Goal: Navigation & Orientation: Understand site structure

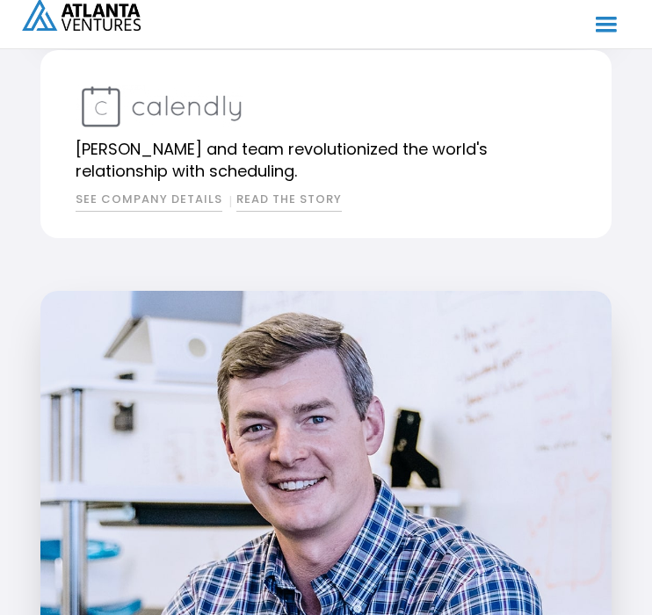
scroll to position [2508, 0]
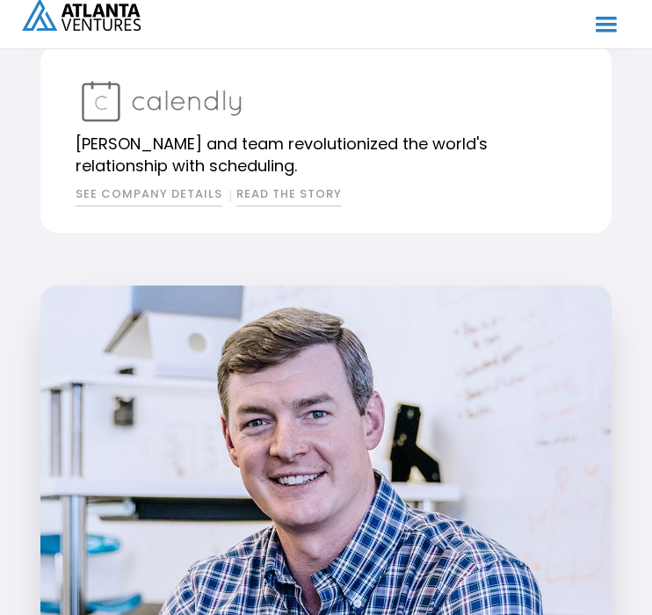
click at [594, 24] on div "menu" at bounding box center [606, 24] width 33 height 33
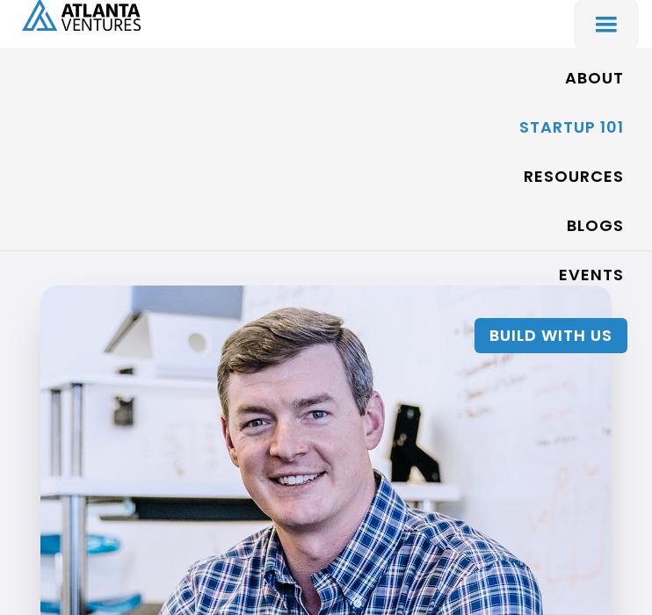
click at [587, 131] on link "Startup 101" at bounding box center [571, 128] width 105 height 40
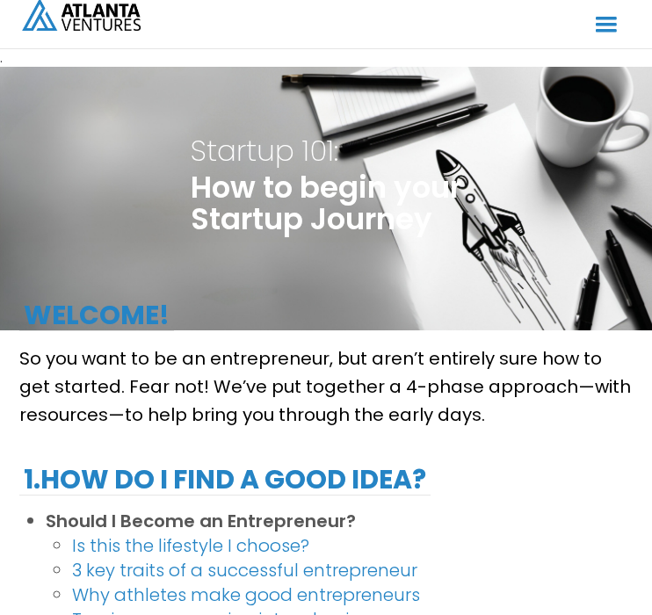
click at [603, 26] on div "menu" at bounding box center [606, 24] width 33 height 33
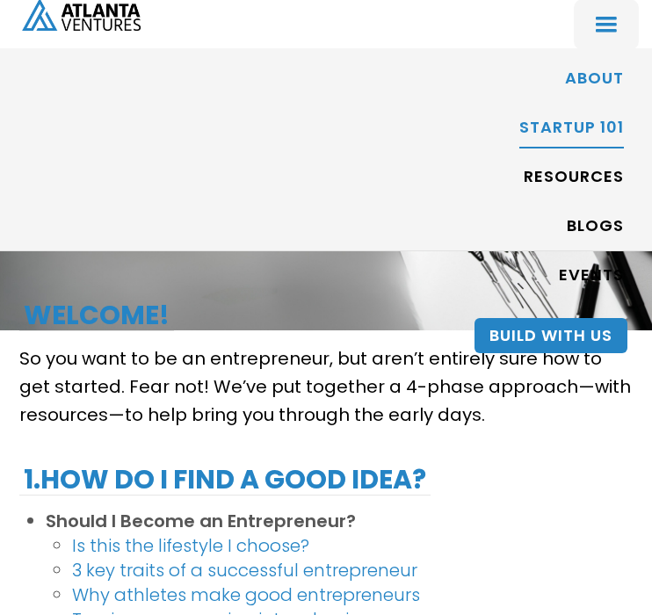
click at [593, 78] on link "ABOUT" at bounding box center [594, 79] width 59 height 40
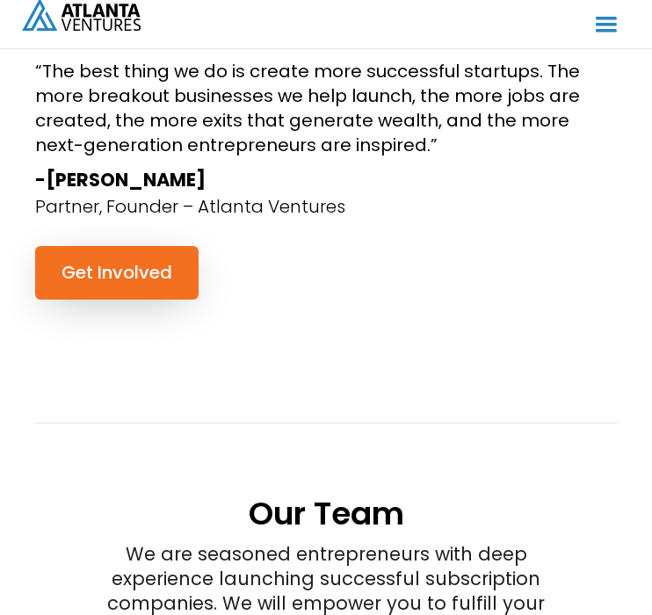
scroll to position [2347, 0]
